Goal: Information Seeking & Learning: Learn about a topic

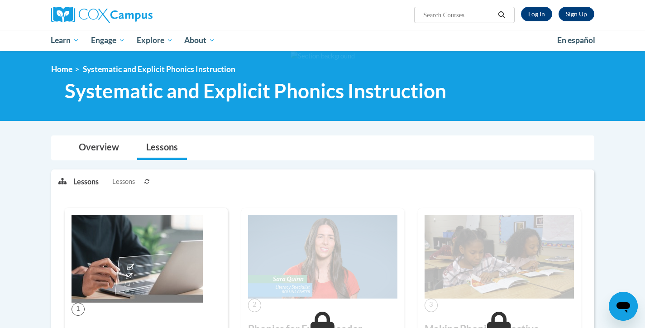
scroll to position [667, 0]
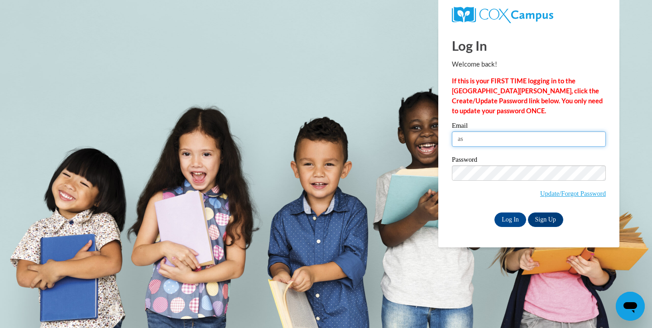
type input "ashley.baker@muskegonorway.org"
click at [515, 220] on input "Log In" at bounding box center [510, 219] width 32 height 14
click at [507, 215] on input "Log In" at bounding box center [510, 219] width 32 height 14
click at [505, 218] on input "Log In" at bounding box center [510, 219] width 32 height 14
click at [518, 218] on input "Log In" at bounding box center [510, 219] width 32 height 14
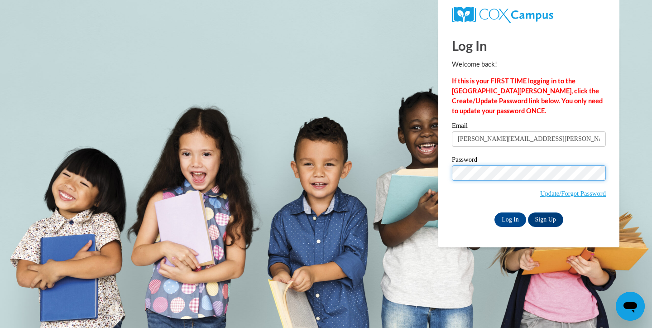
click at [411, 169] on body "Log In Welcome back! If this is your FIRST TIME logging in to the NEW Cox Campu…" at bounding box center [326, 164] width 652 height 328
click at [502, 216] on input "Log In" at bounding box center [510, 219] width 32 height 14
click at [422, 165] on body "Log In Welcome back! If this is your FIRST TIME logging in to the NEW Cox Campu…" at bounding box center [326, 164] width 652 height 328
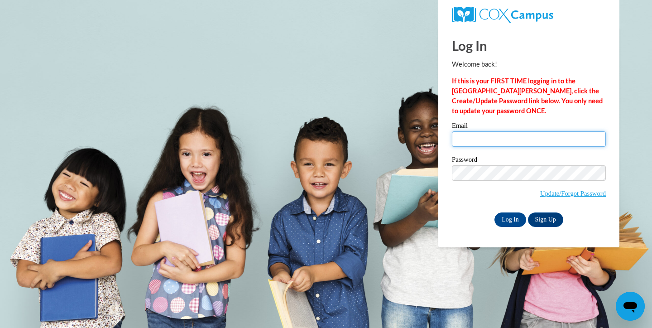
type input "ashley.baker@muskegonorway.org"
click at [509, 224] on input "Log In" at bounding box center [510, 219] width 32 height 14
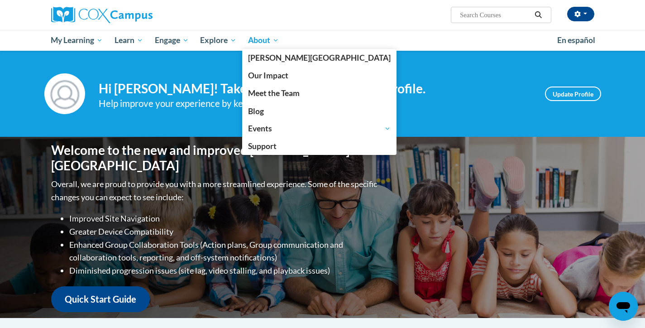
scroll to position [2, 0]
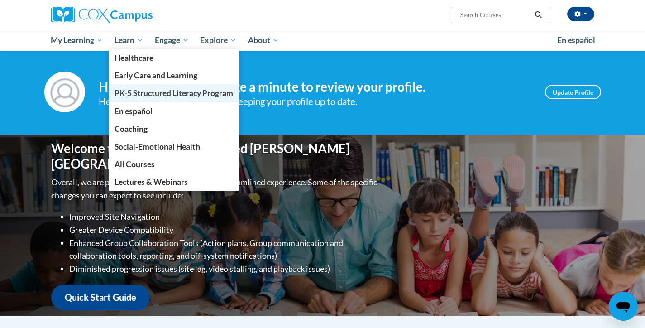
click at [148, 92] on span "PK-5 Structured Literacy Program" at bounding box center [174, 93] width 119 height 10
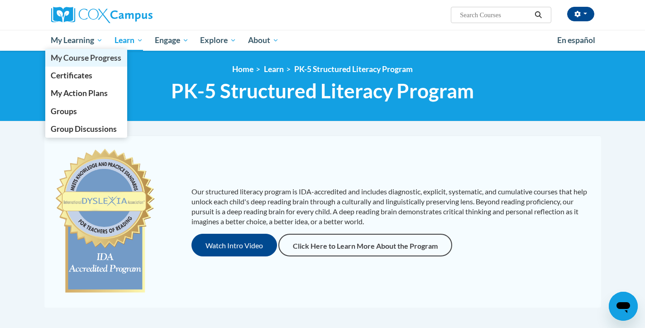
click at [80, 60] on span "My Course Progress" at bounding box center [86, 58] width 71 height 10
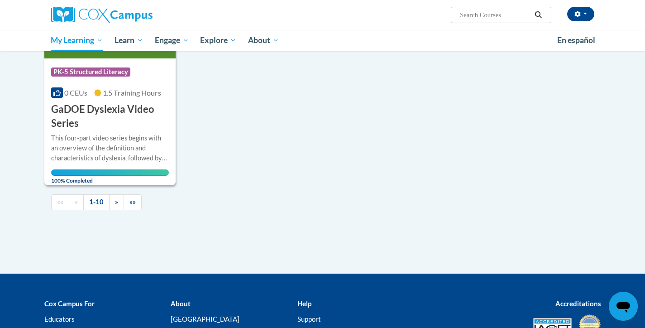
scroll to position [981, 0]
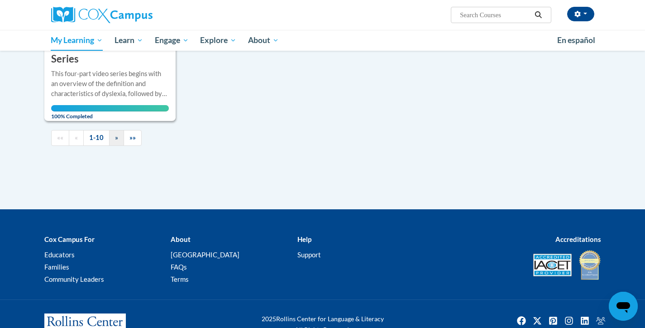
click at [117, 137] on span "»" at bounding box center [116, 138] width 3 height 8
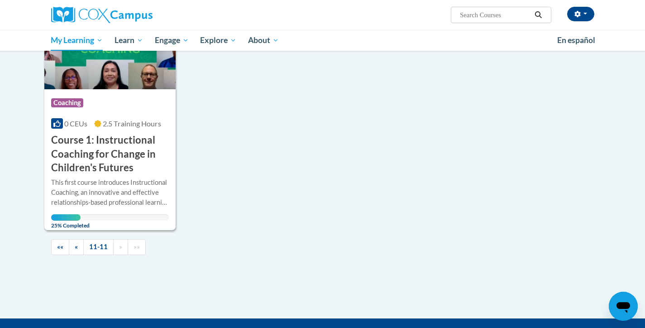
scroll to position [176, 0]
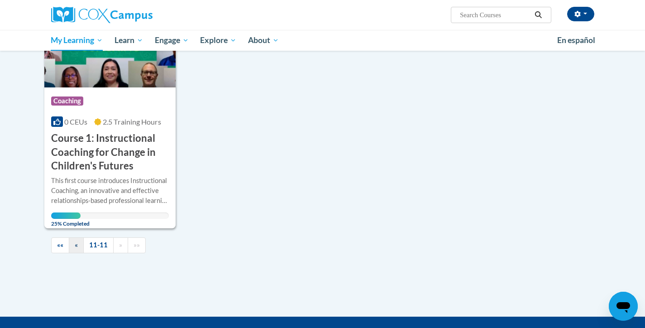
click at [81, 245] on link "«" at bounding box center [76, 245] width 15 height 16
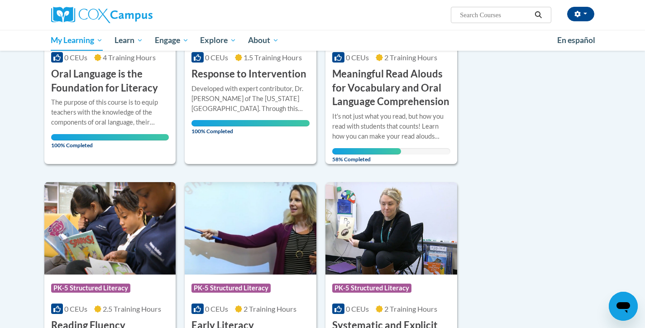
scroll to position [132, 0]
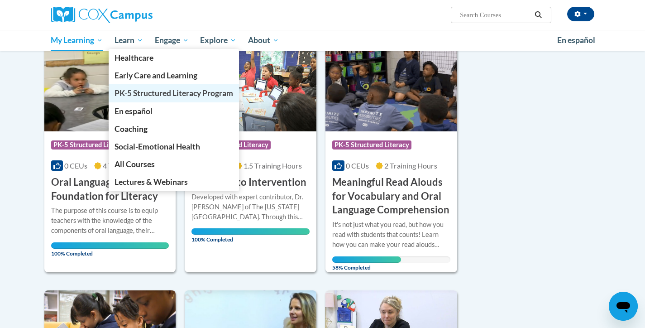
click at [161, 97] on span "PK-5 Structured Literacy Program" at bounding box center [174, 93] width 119 height 10
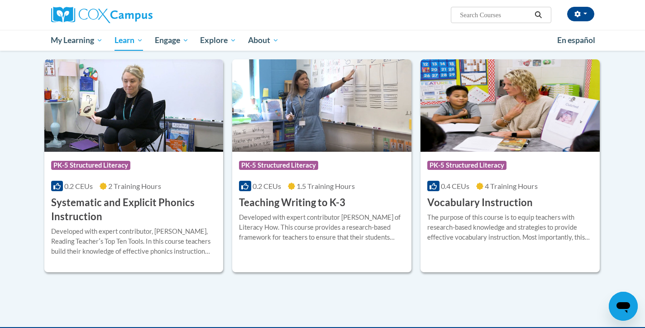
scroll to position [971, 0]
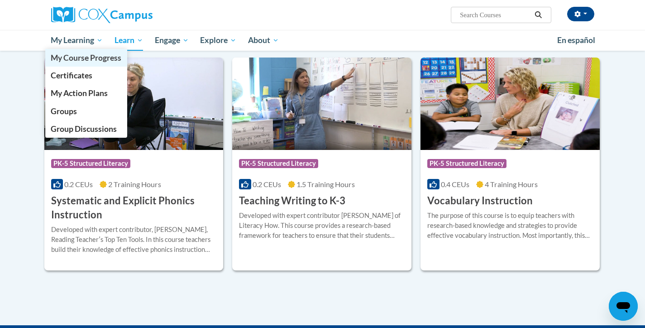
click at [83, 62] on span "My Course Progress" at bounding box center [86, 58] width 71 height 10
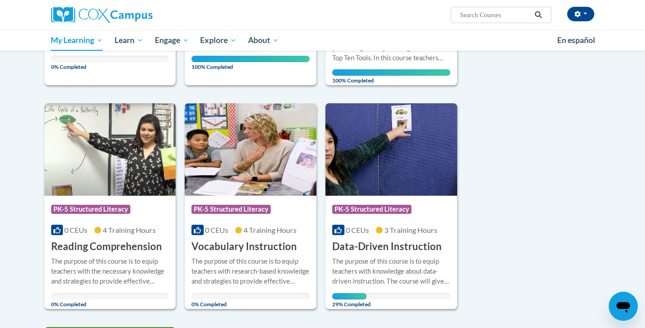
scroll to position [558, 0]
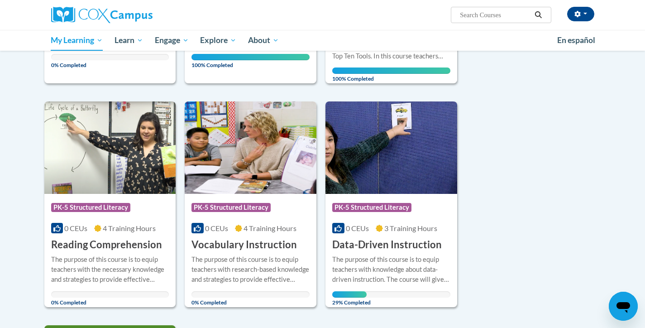
click at [224, 153] on img at bounding box center [251, 147] width 132 height 92
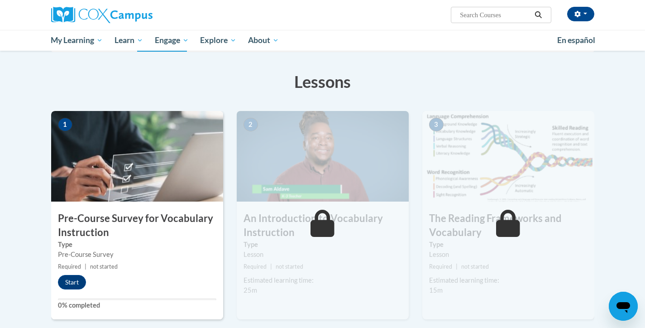
scroll to position [124, 0]
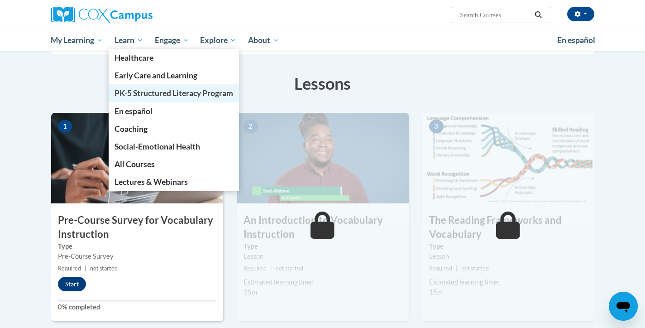
click at [143, 90] on span "PK-5 Structured Literacy Program" at bounding box center [174, 93] width 119 height 10
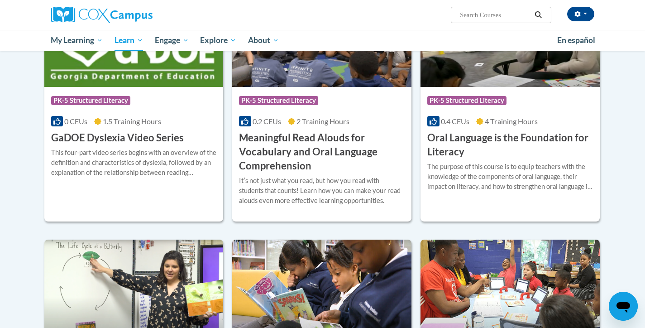
scroll to position [720, 0]
